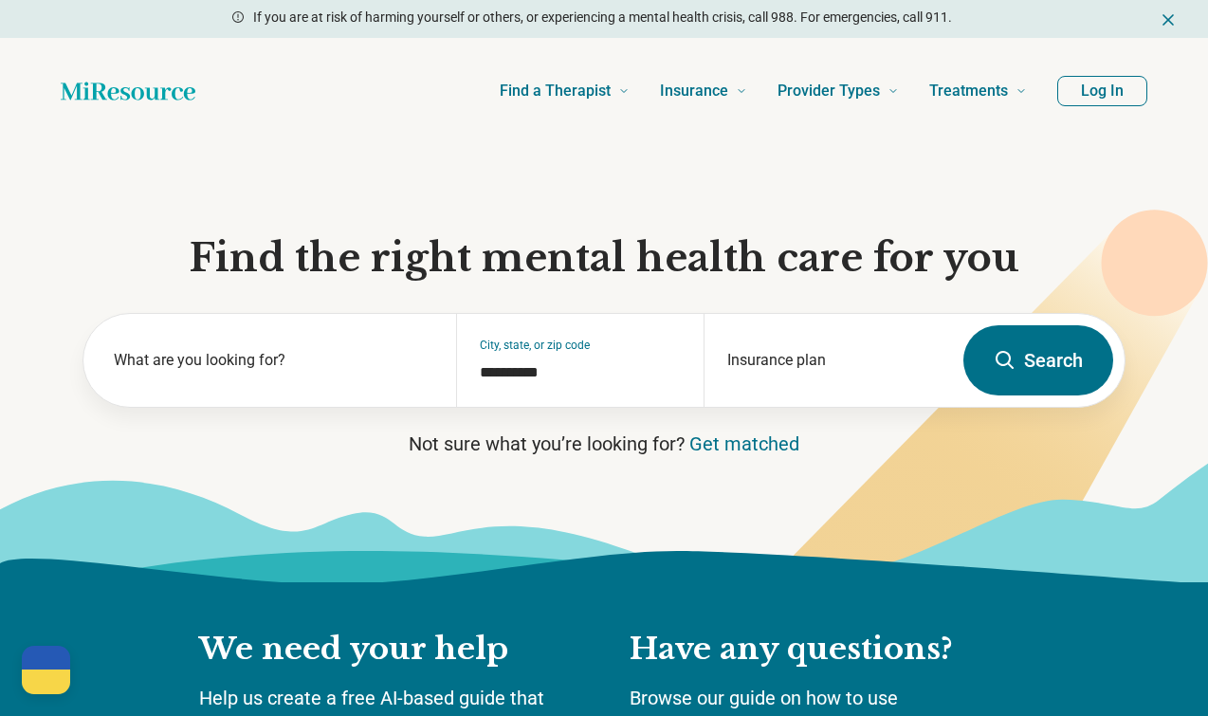
click at [1095, 101] on button "Log In" at bounding box center [1103, 91] width 90 height 30
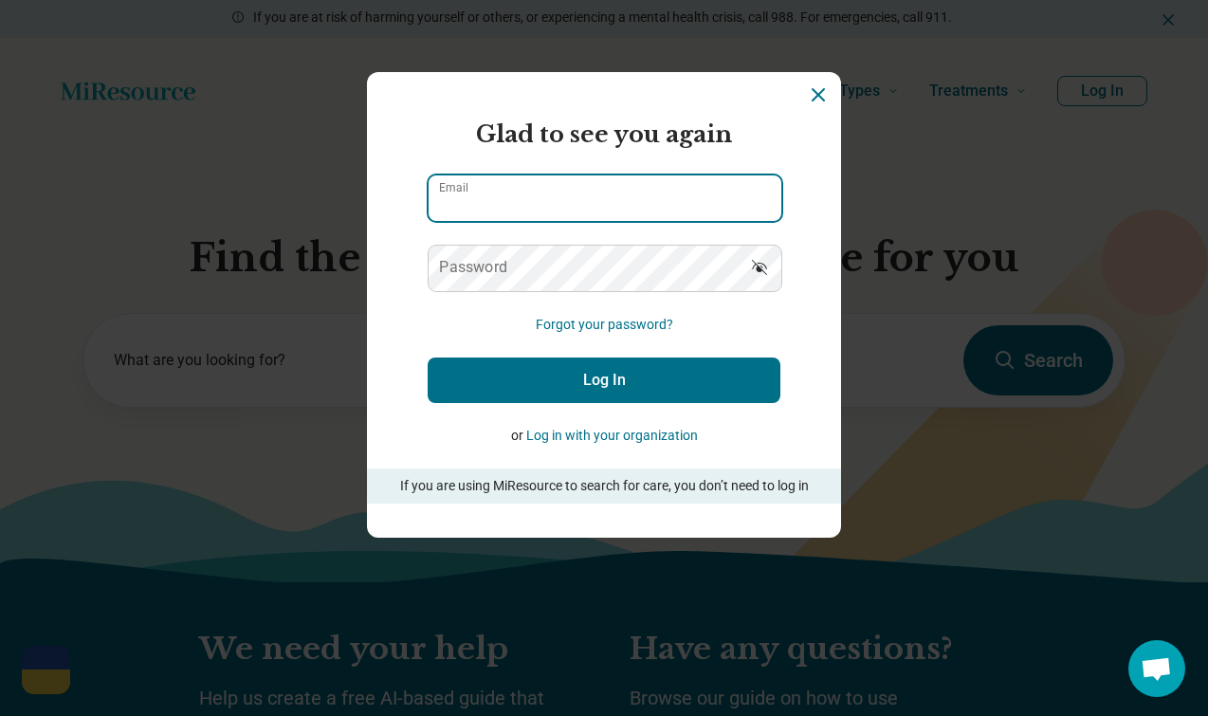
click at [576, 207] on input "Email" at bounding box center [605, 198] width 353 height 46
type input "**********"
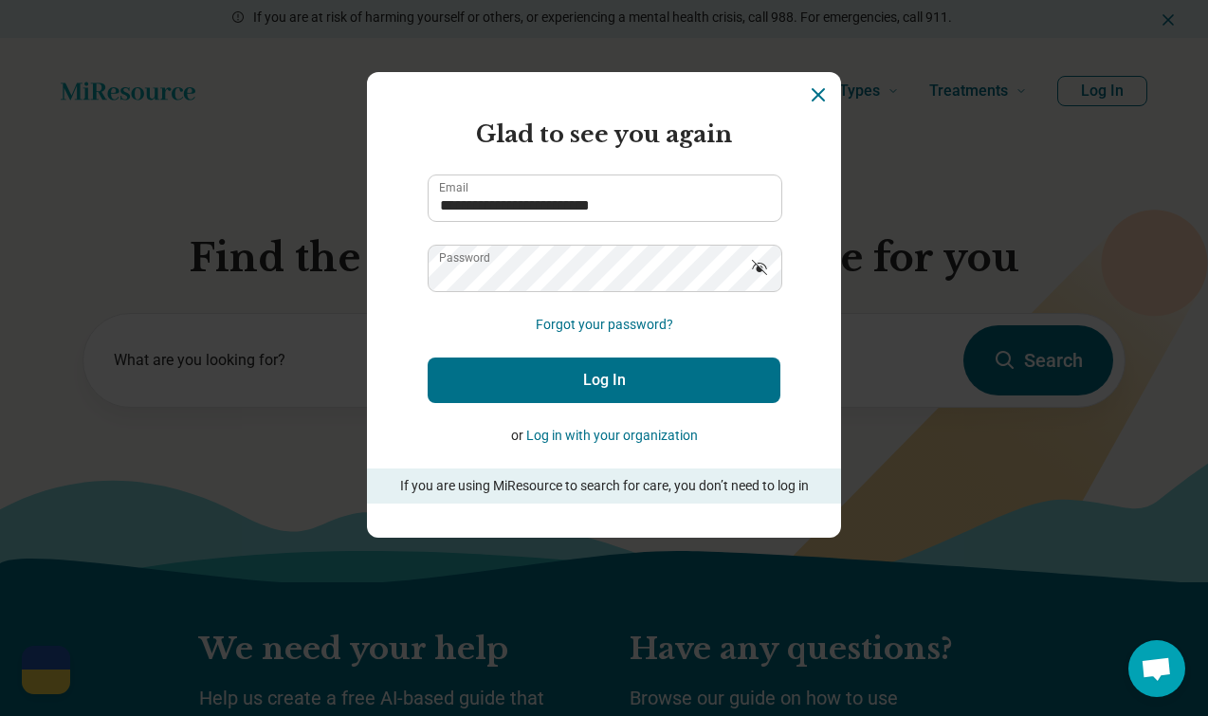
click at [637, 396] on button "Log In" at bounding box center [604, 381] width 353 height 46
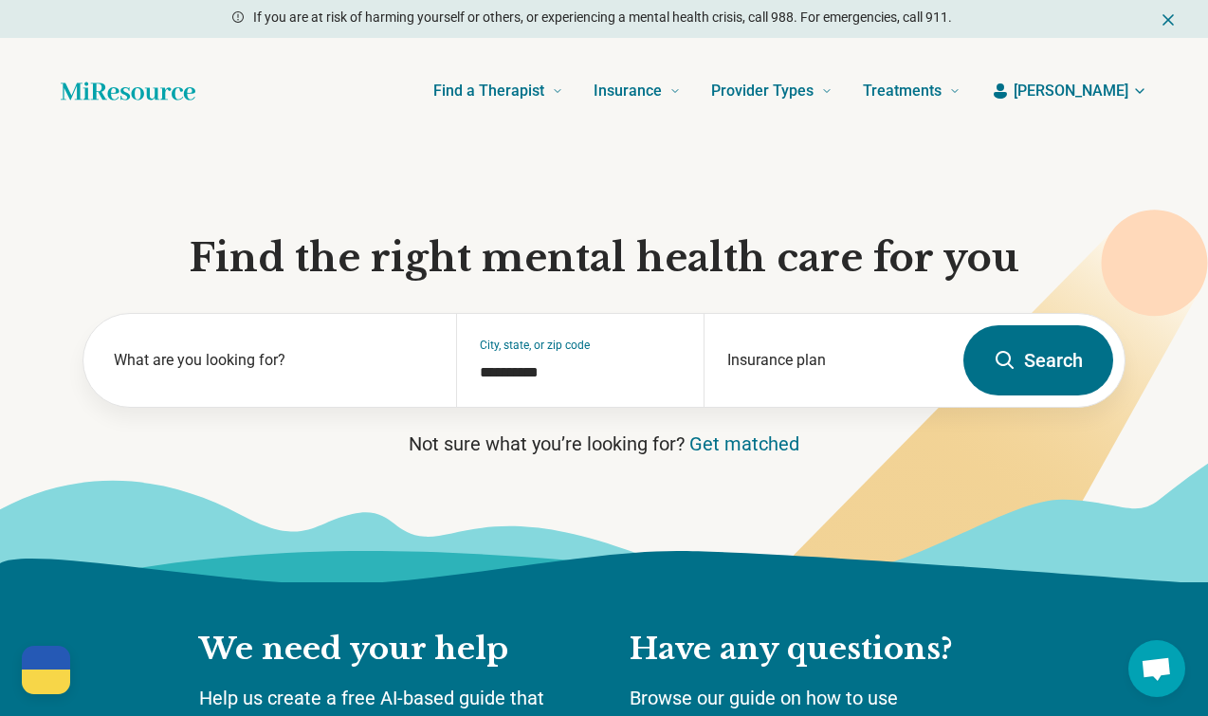
click at [1138, 71] on header "Find a Therapist Mental Health Conditions [MEDICAL_DATA] Anxiety [MEDICAL_DATA]…" at bounding box center [604, 91] width 1148 height 76
click at [1138, 86] on icon "button" at bounding box center [1140, 90] width 15 height 15
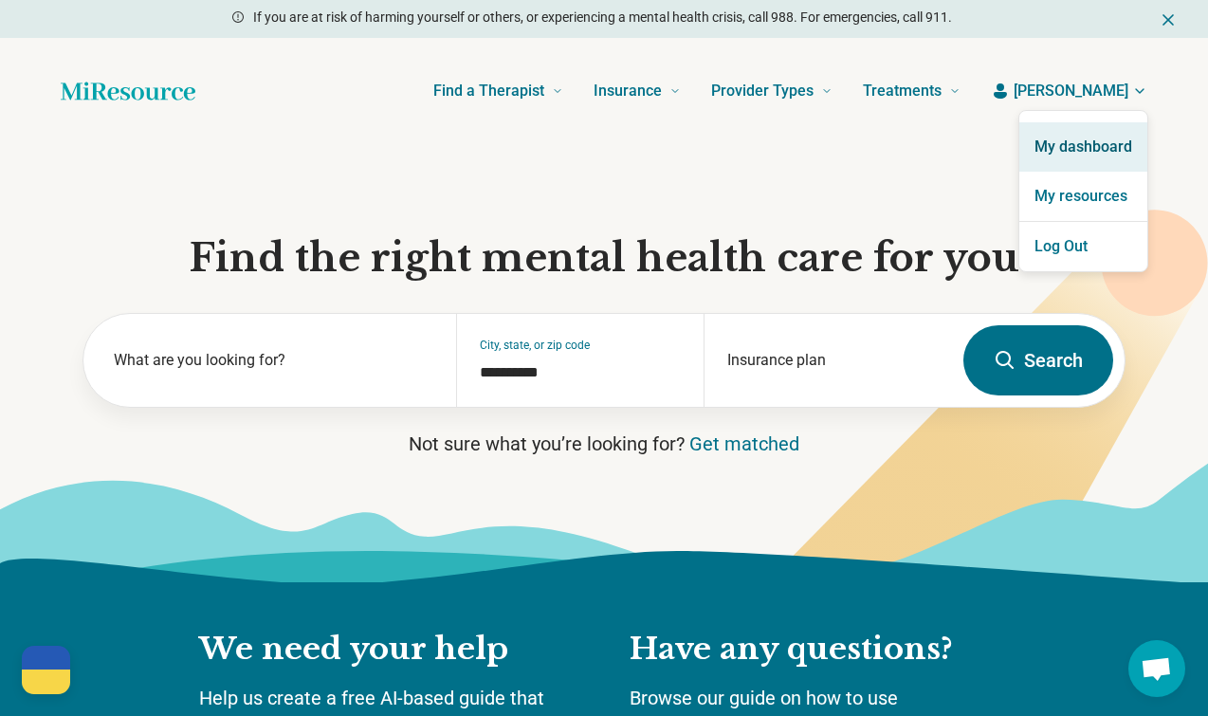
click at [1083, 154] on link "My dashboard" at bounding box center [1084, 146] width 128 height 49
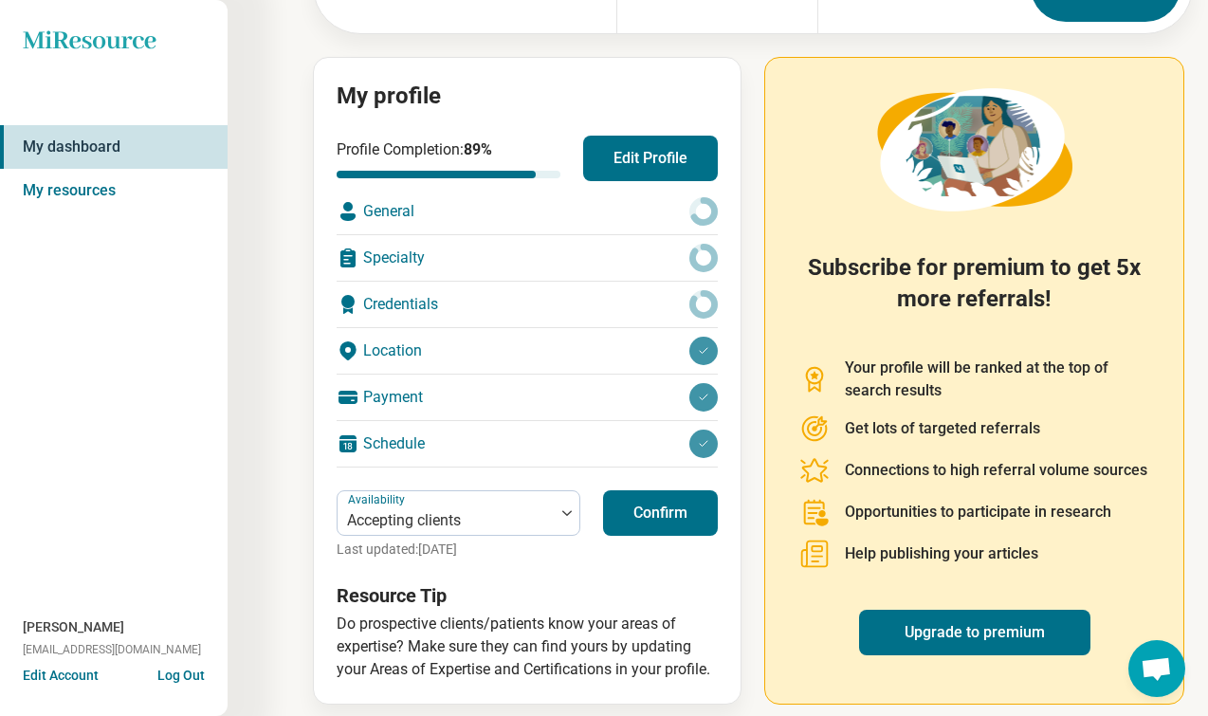
scroll to position [178, 0]
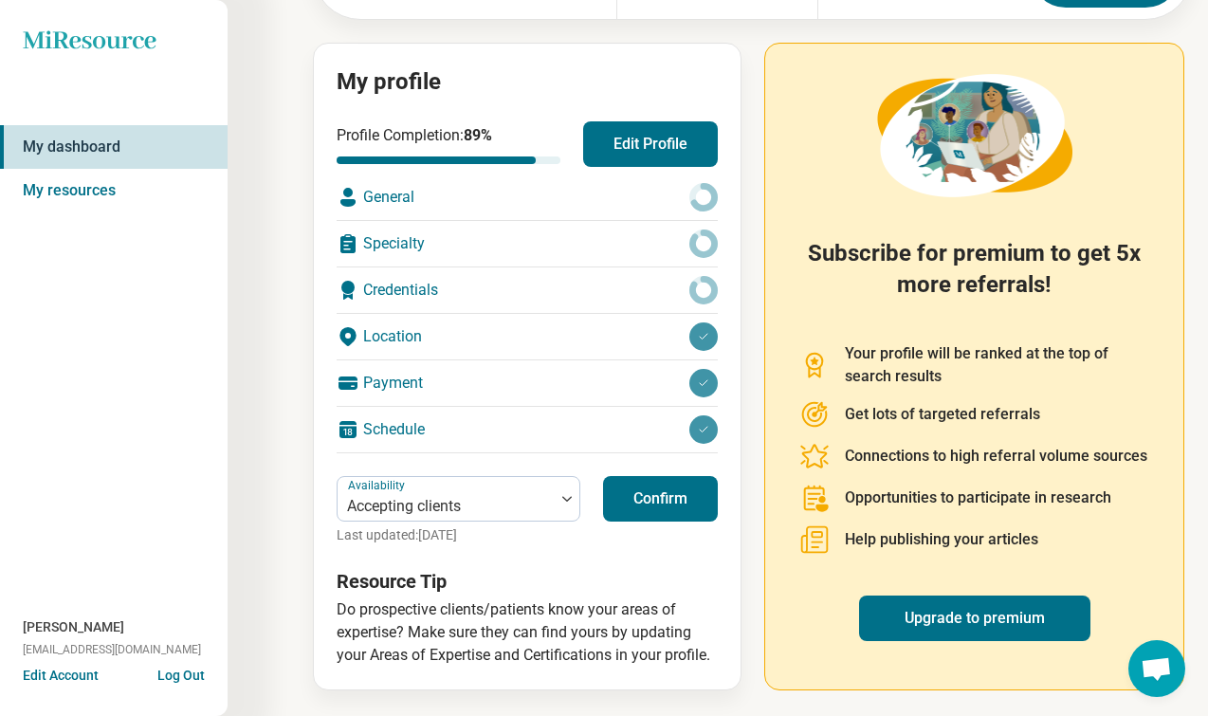
click at [638, 500] on button "Confirm" at bounding box center [660, 499] width 115 height 46
